Goal: Task Accomplishment & Management: Manage account settings

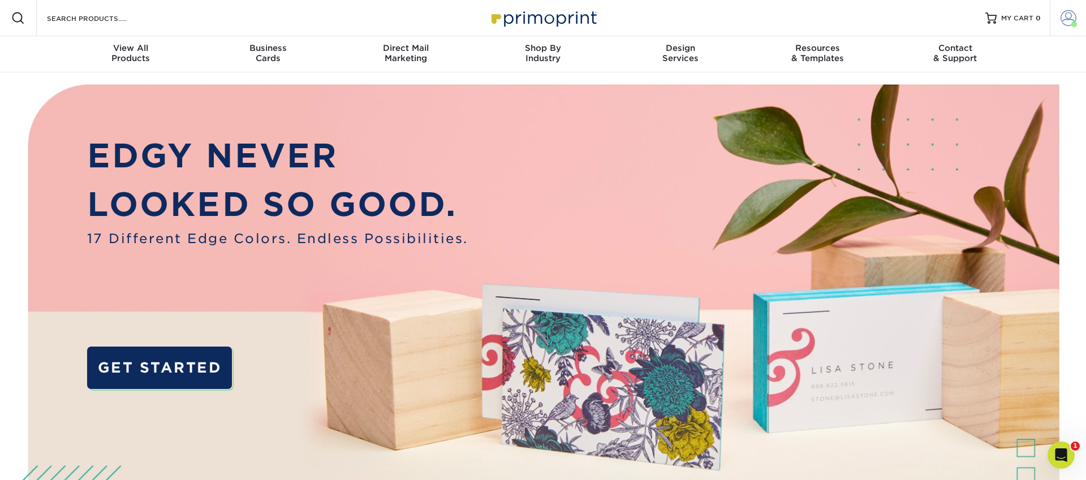
click at [1070, 23] on span at bounding box center [1069, 18] width 16 height 16
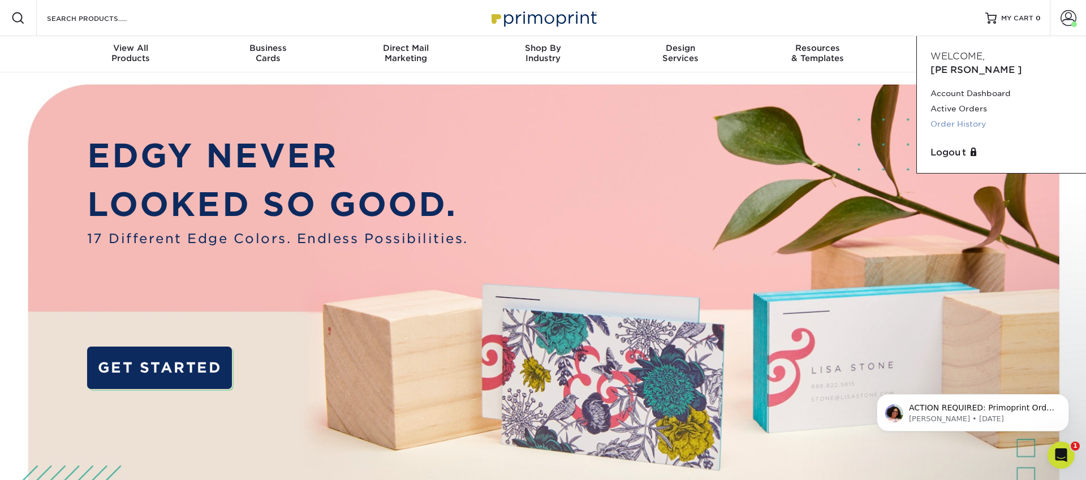
click at [964, 117] on link "Order History" at bounding box center [1001, 124] width 142 height 15
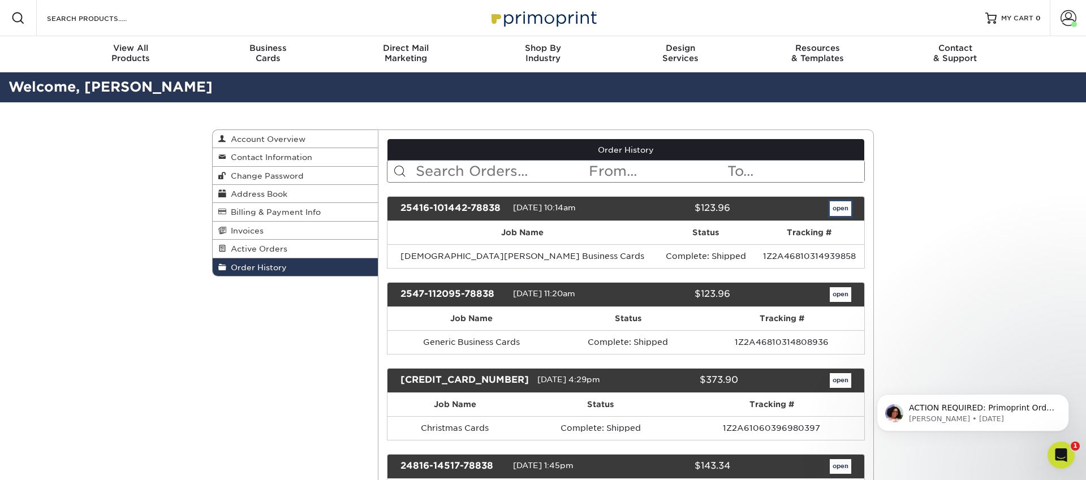
click at [830, 207] on link "open" at bounding box center [840, 208] width 21 height 15
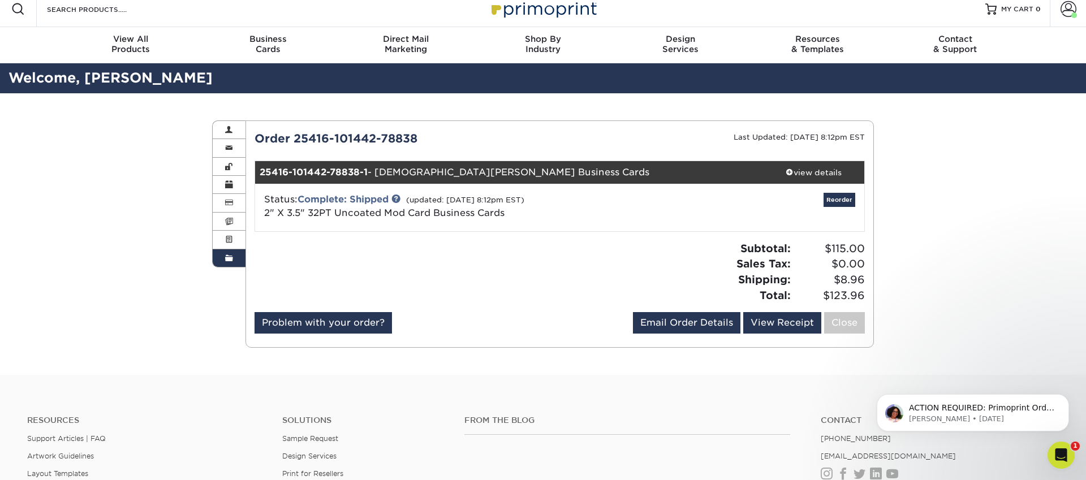
scroll to position [10, 0]
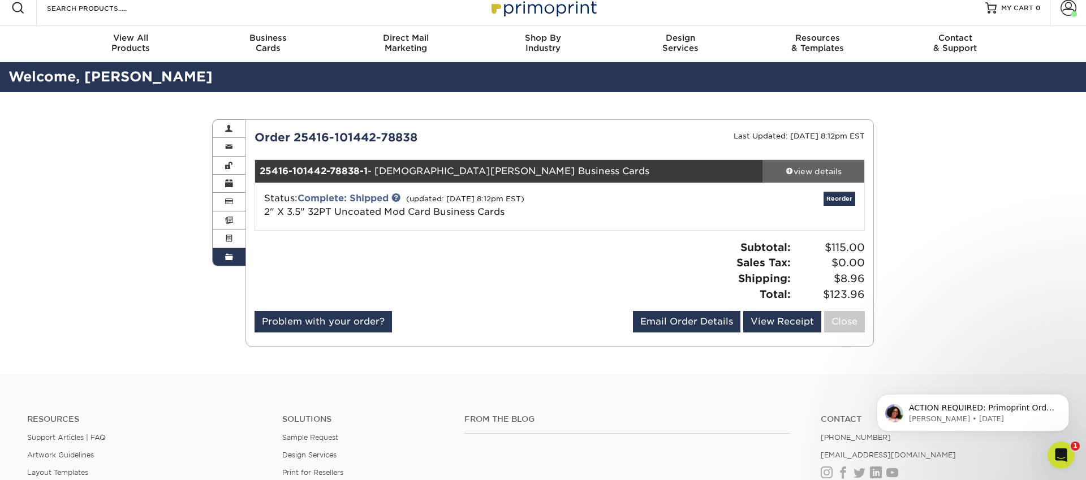
click at [813, 166] on div "view details" at bounding box center [813, 171] width 102 height 11
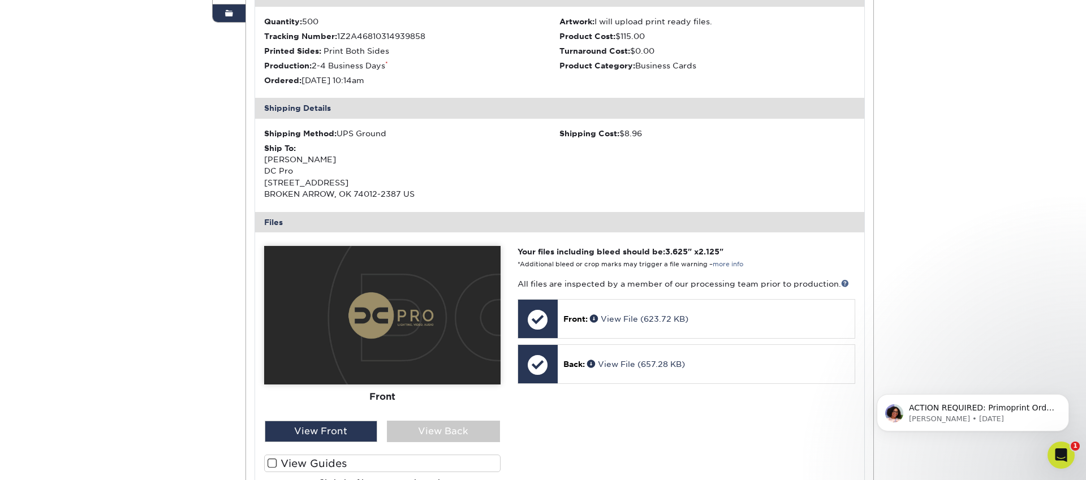
scroll to position [273, 0]
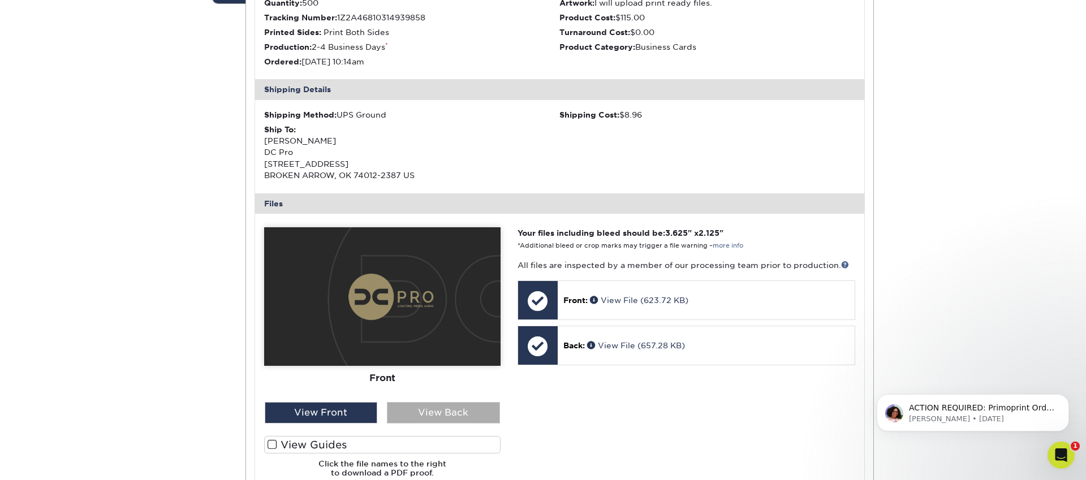
click at [452, 408] on div "View Back" at bounding box center [443, 412] width 113 height 21
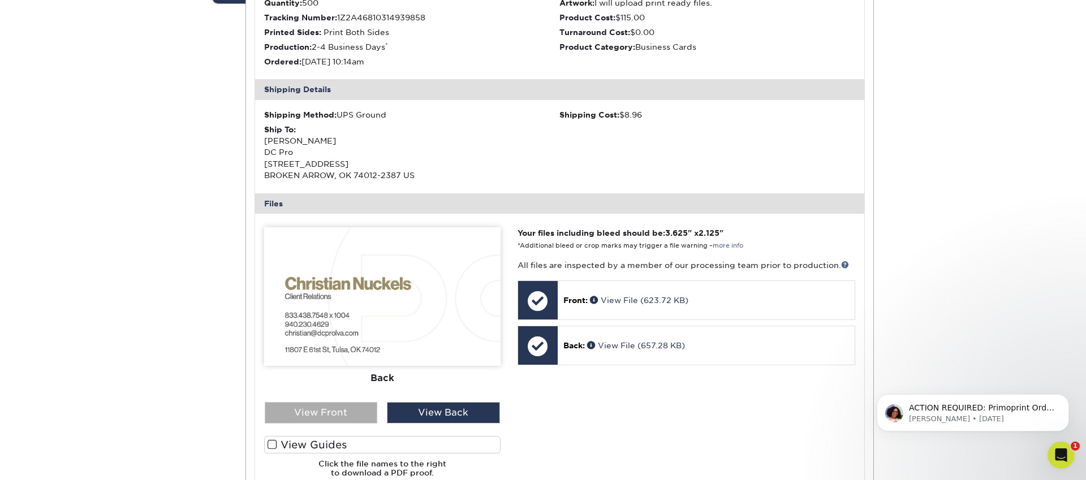
click at [363, 408] on div "View Front" at bounding box center [321, 412] width 113 height 21
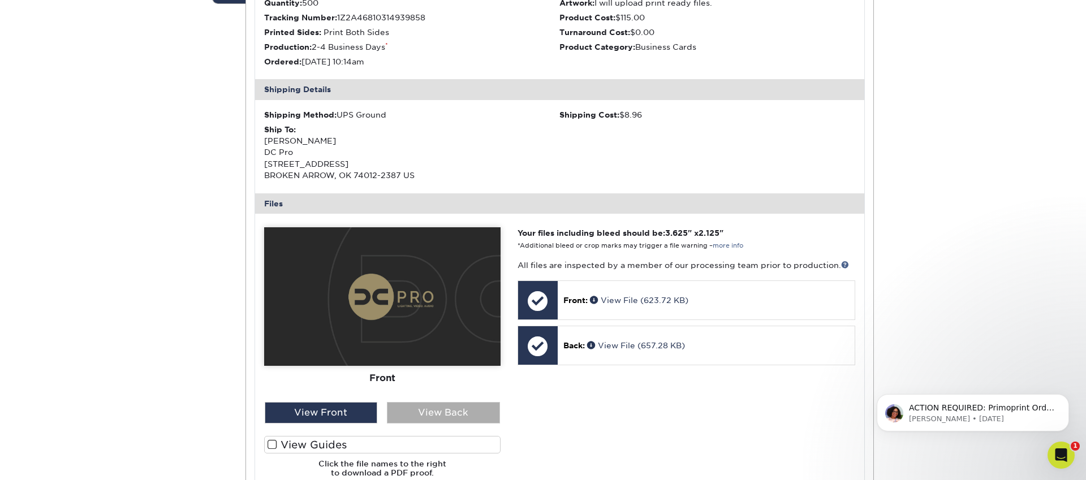
click at [431, 412] on div "View Back" at bounding box center [443, 412] width 113 height 21
